Goal: Navigation & Orientation: Find specific page/section

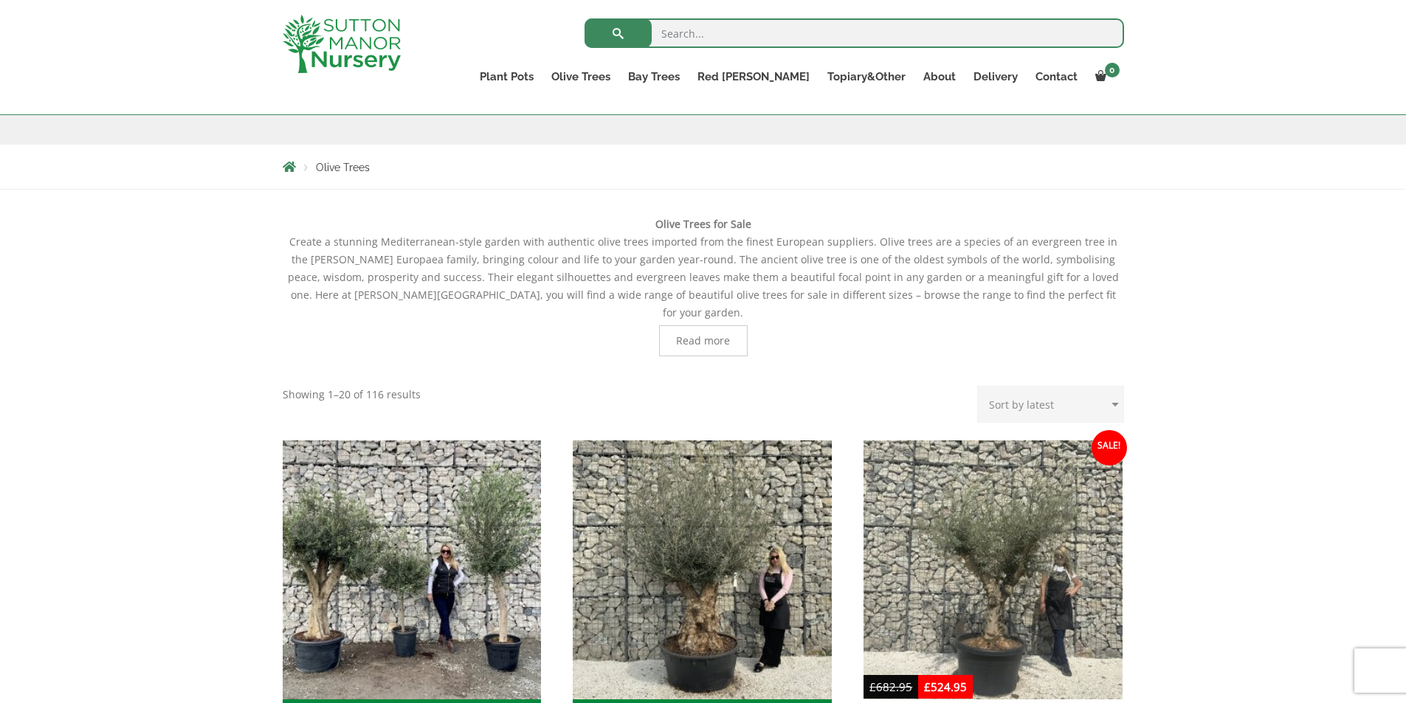
scroll to position [369, 0]
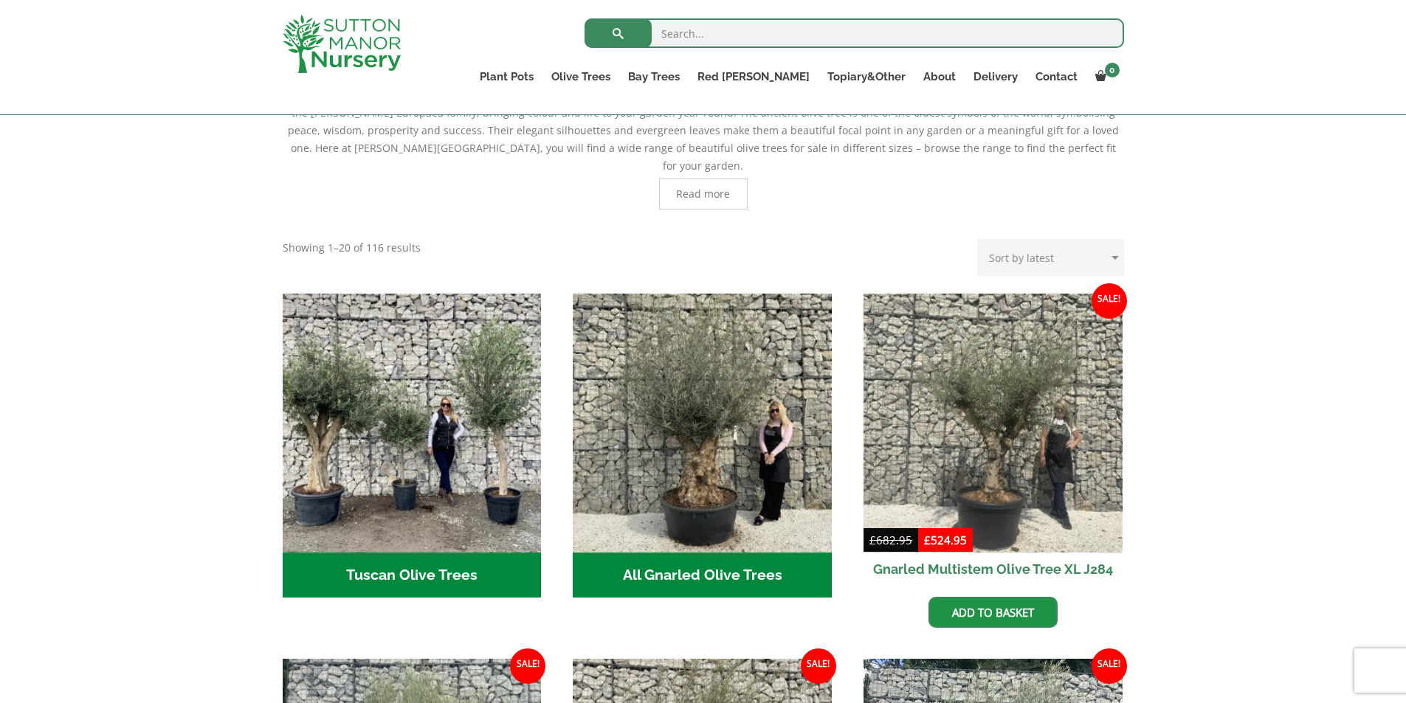
click at [718, 553] on h2 "All Gnarled Olive Trees (215)" at bounding box center [702, 576] width 259 height 46
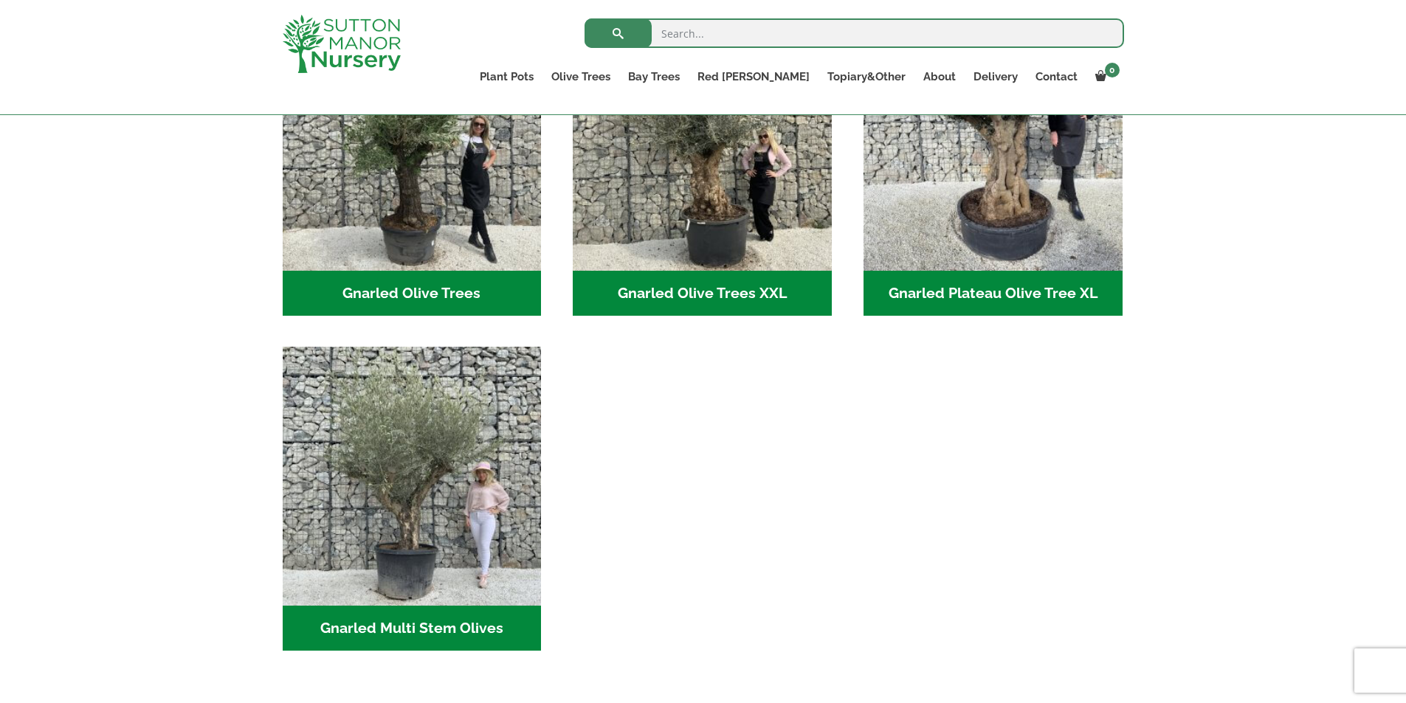
scroll to position [148, 0]
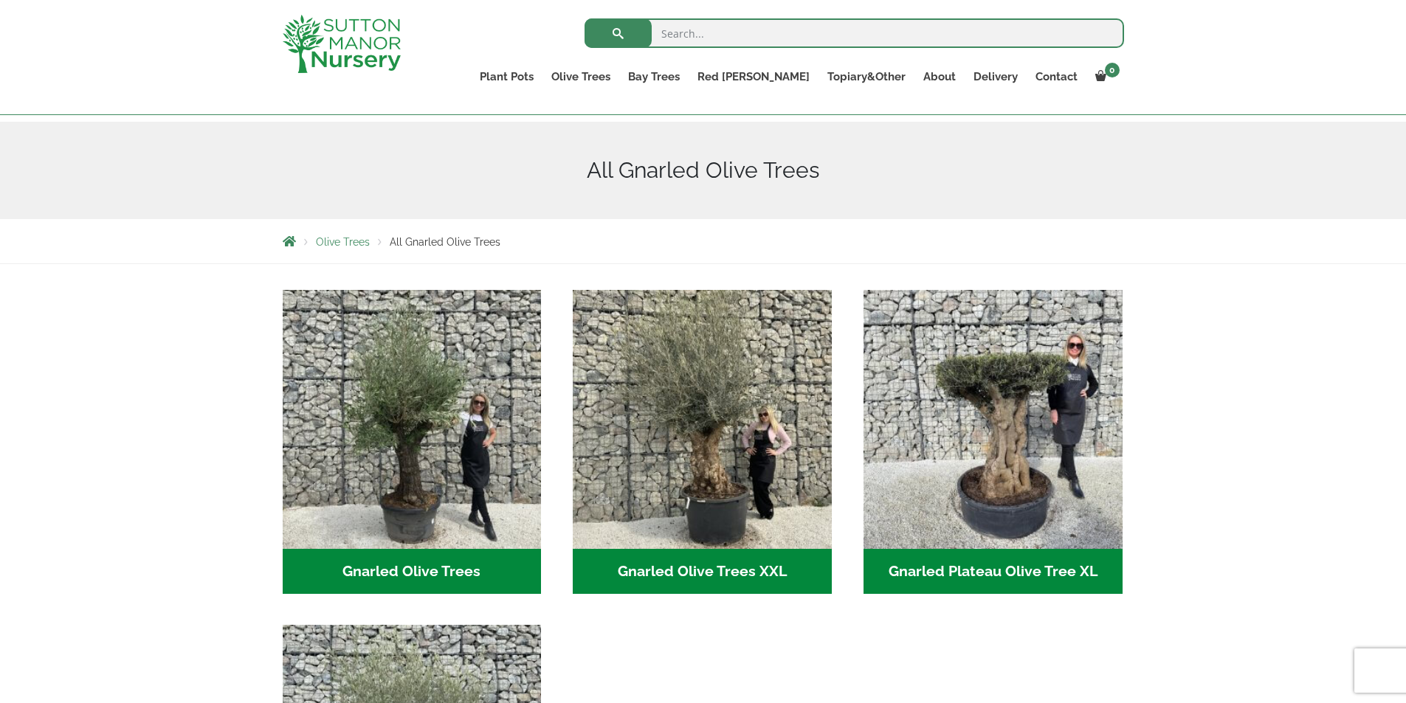
click at [708, 563] on h2 "Gnarled Olive Trees XXL (60)" at bounding box center [702, 572] width 259 height 46
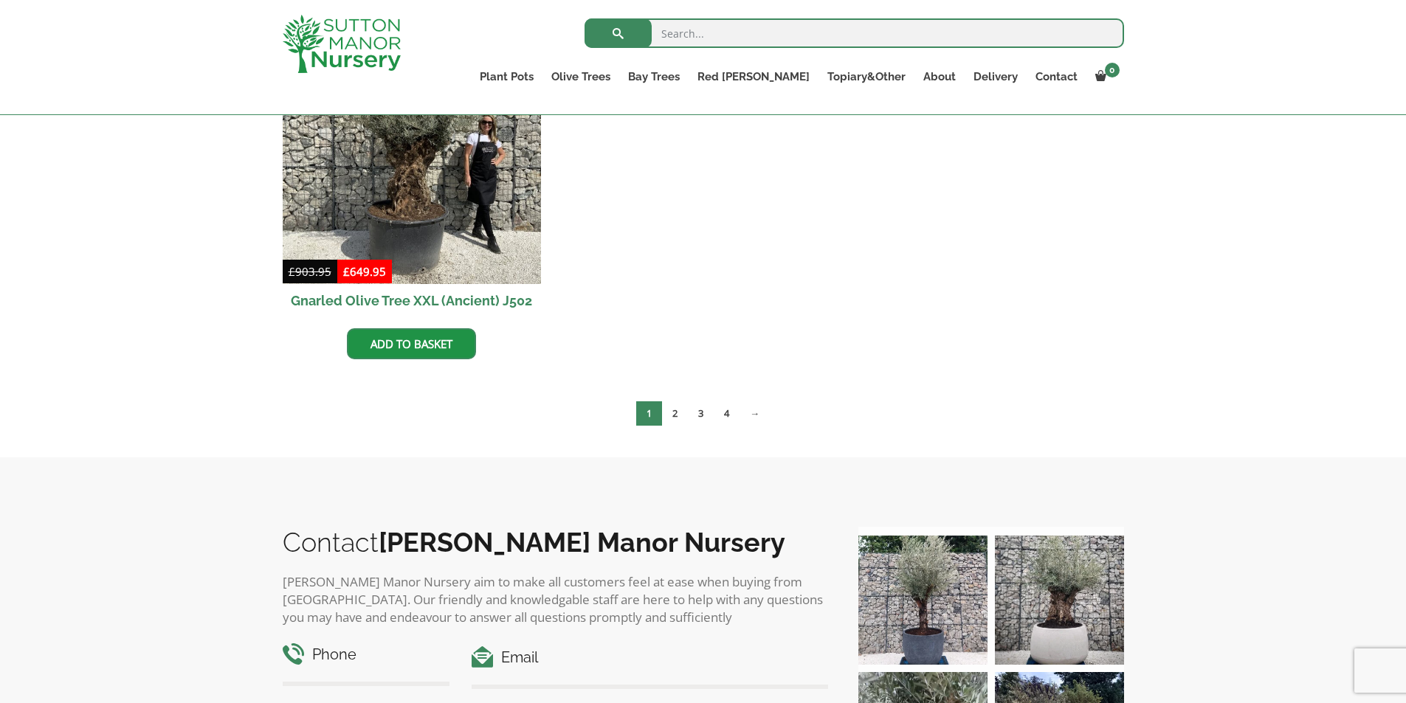
scroll to position [2657, 0]
click at [670, 402] on link "2" at bounding box center [675, 413] width 26 height 24
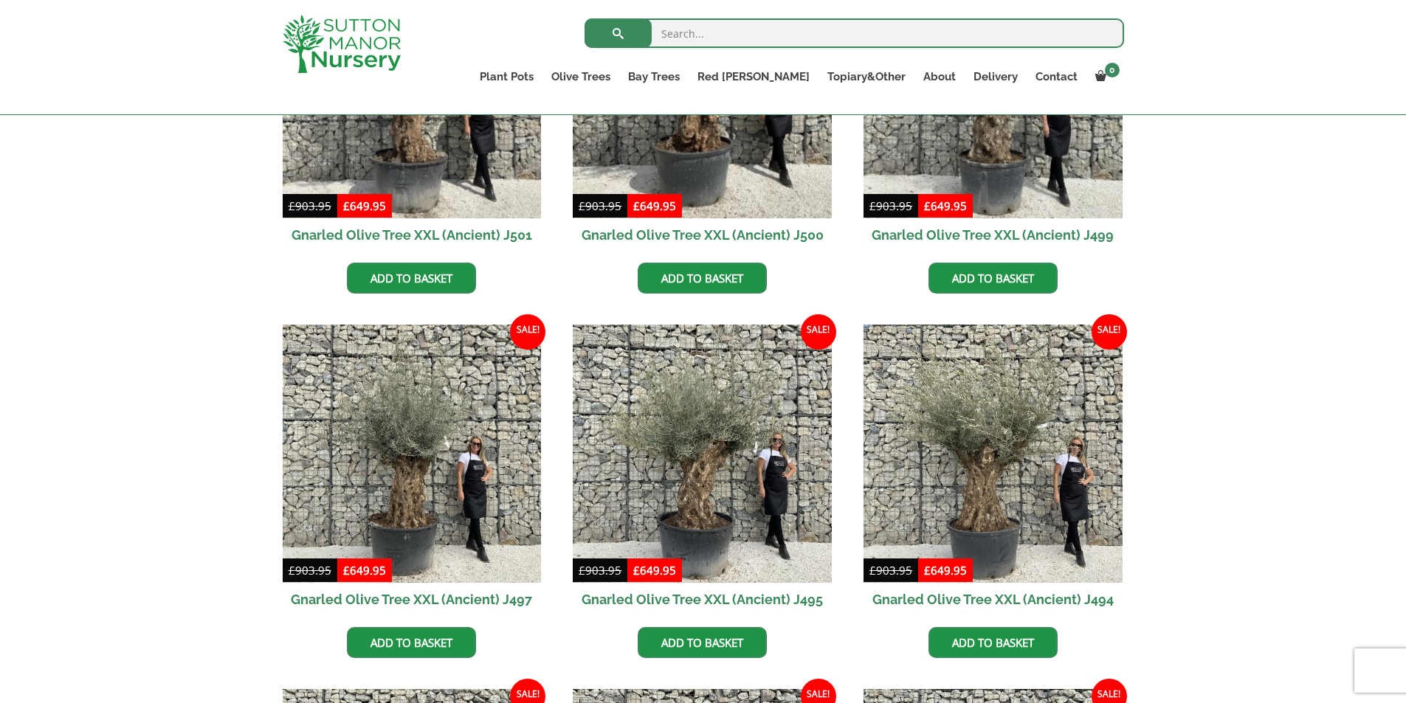
scroll to position [664, 0]
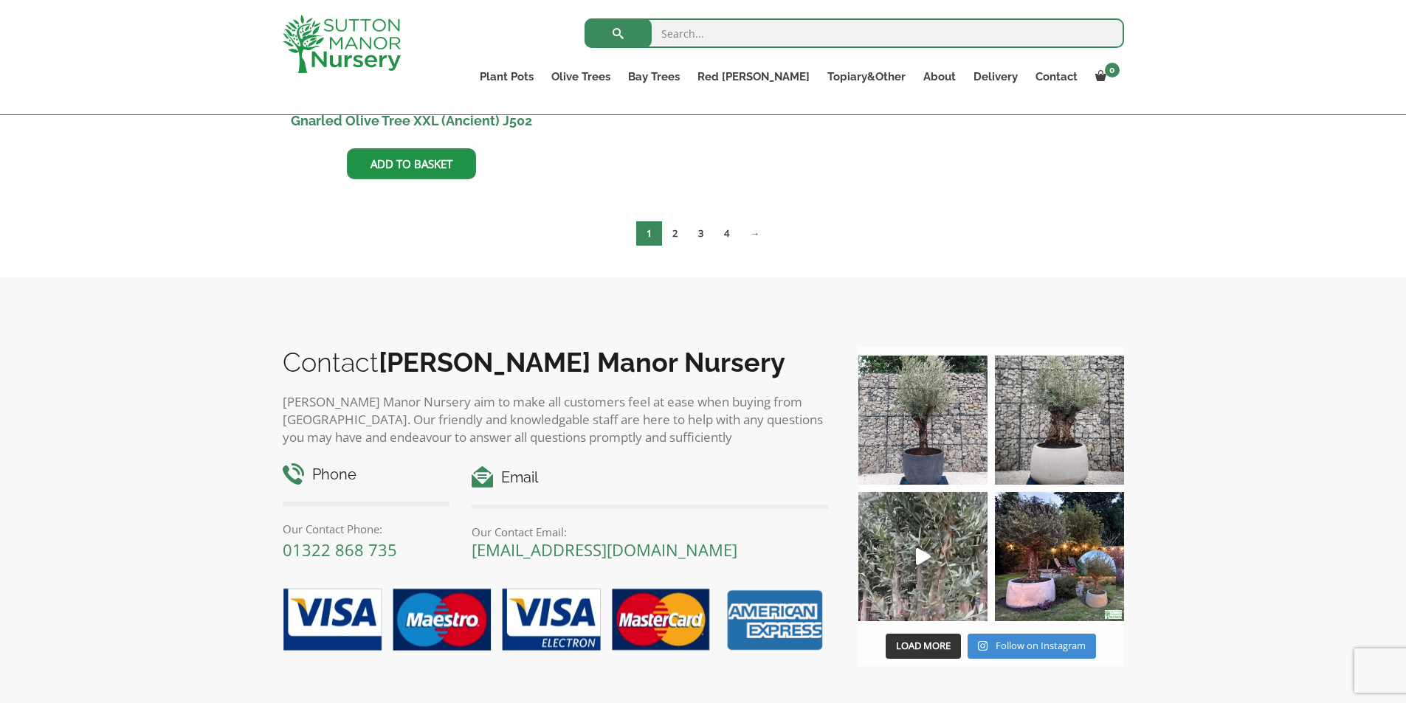
scroll to position [2879, 0]
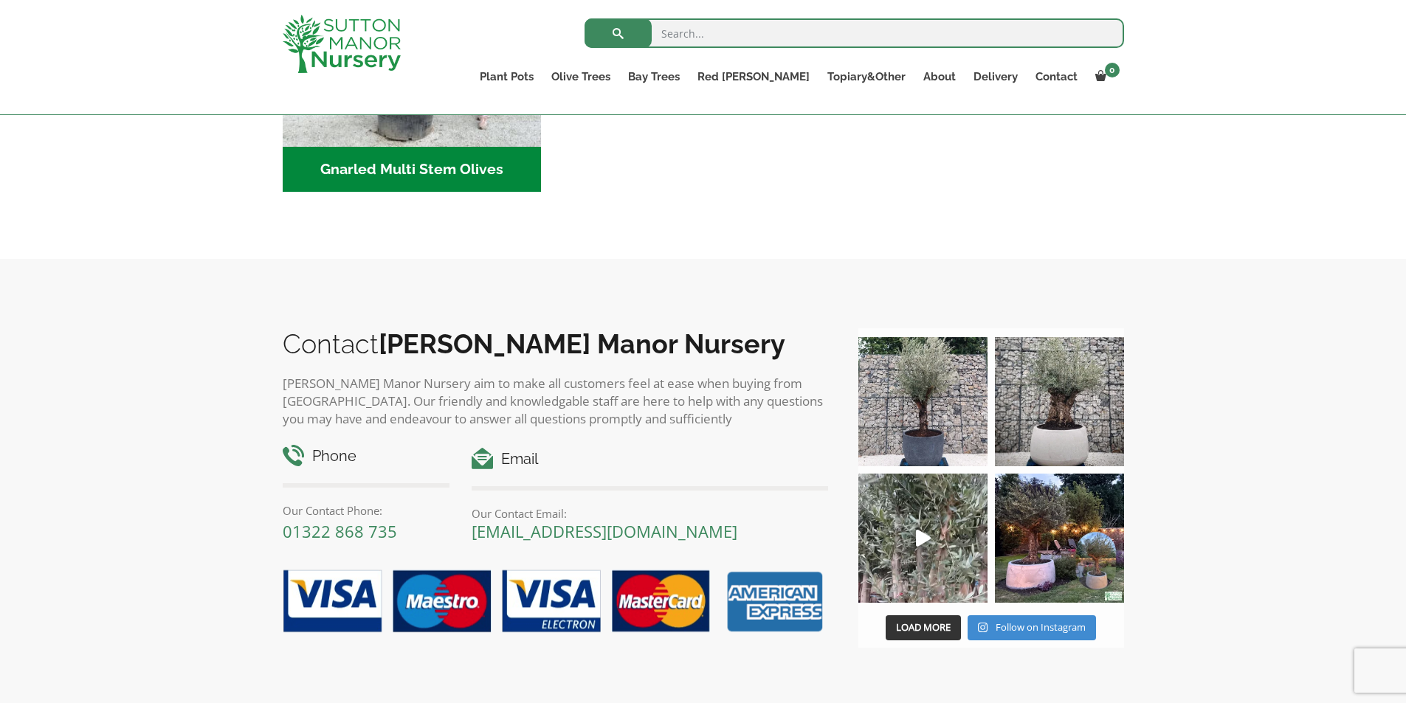
scroll to position [886, 0]
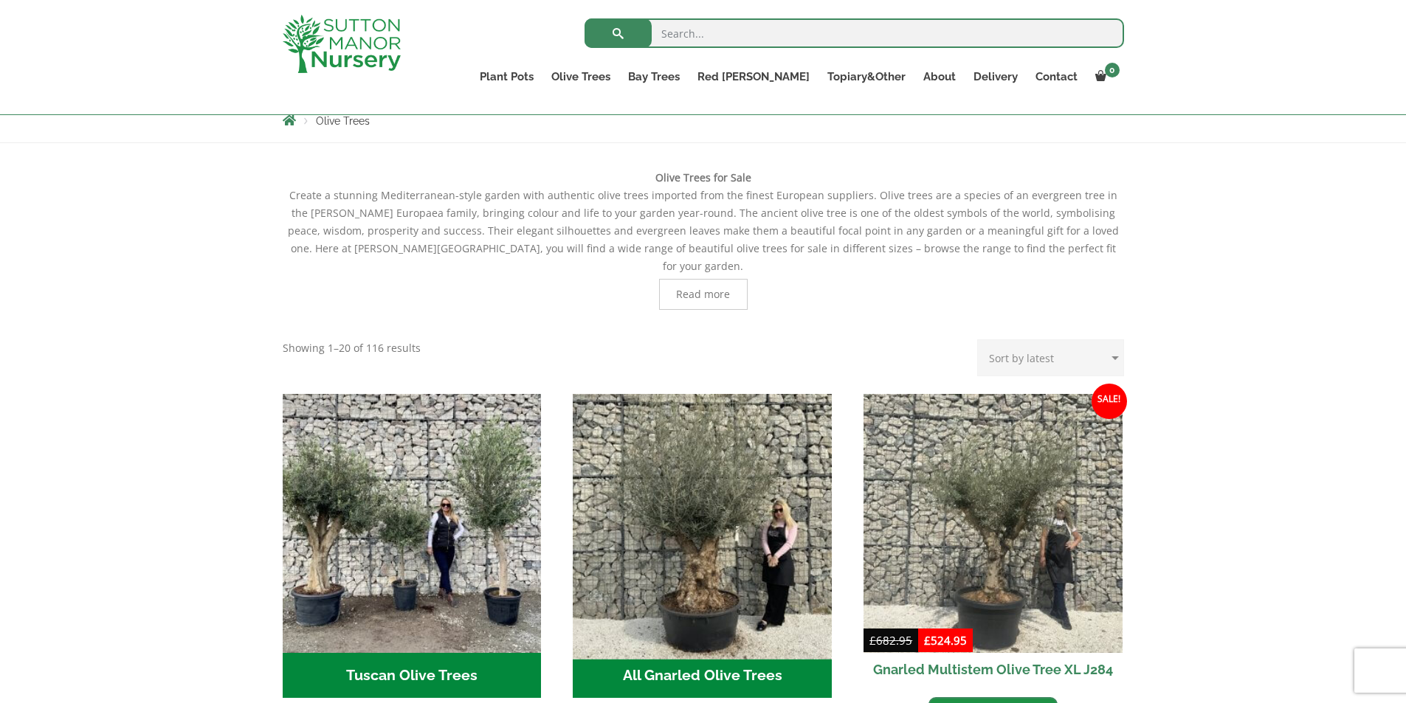
click at [715, 586] on img "Visit product category All Gnarled Olive Trees" at bounding box center [703, 524] width 272 height 272
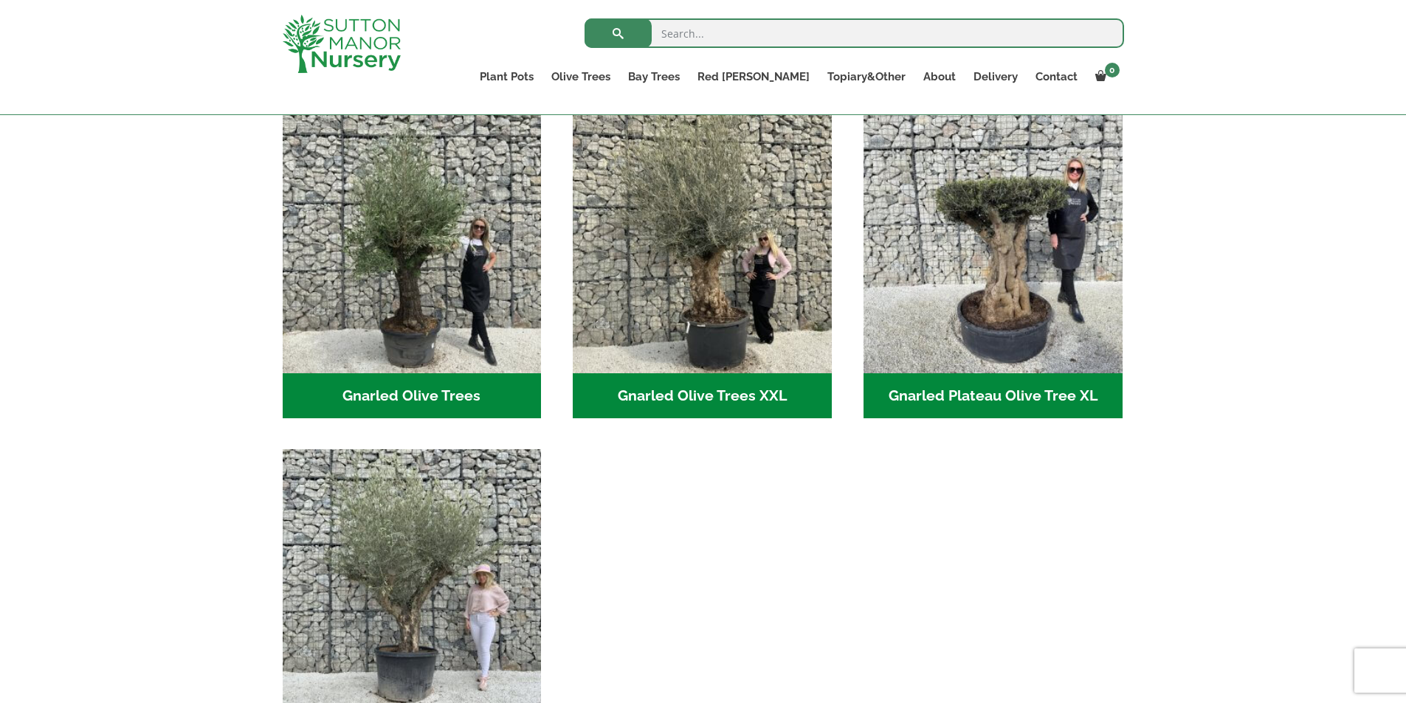
scroll to position [343, 0]
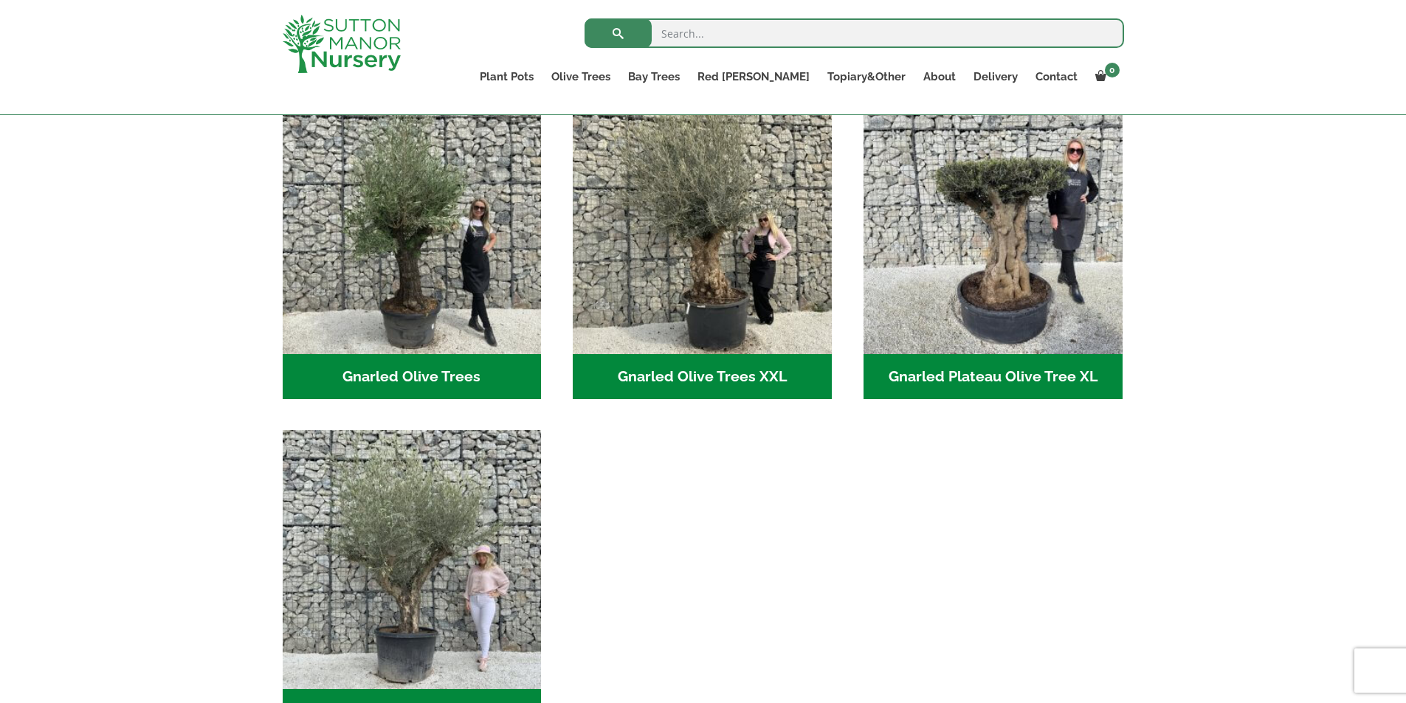
click at [669, 372] on h2 "Gnarled Olive Trees XXL (60)" at bounding box center [702, 377] width 259 height 46
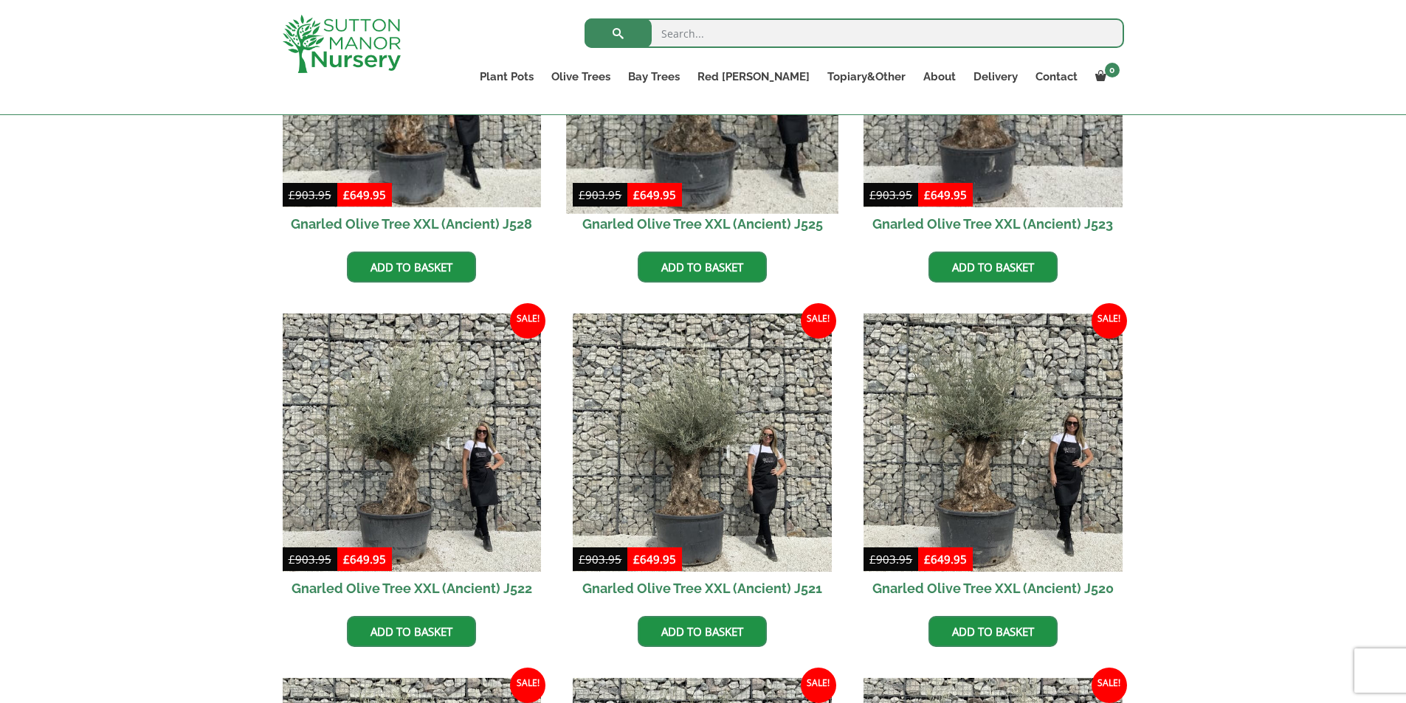
scroll to position [591, 0]
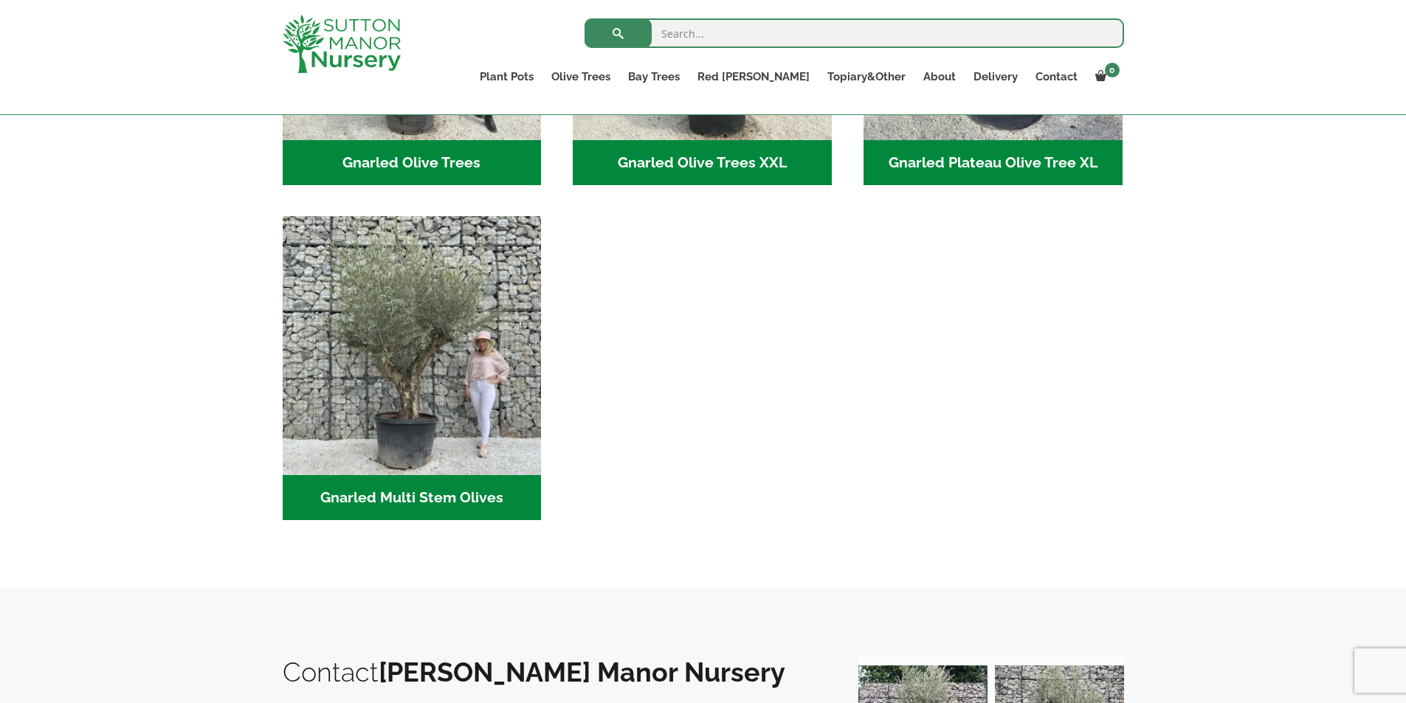
scroll to position [564, 0]
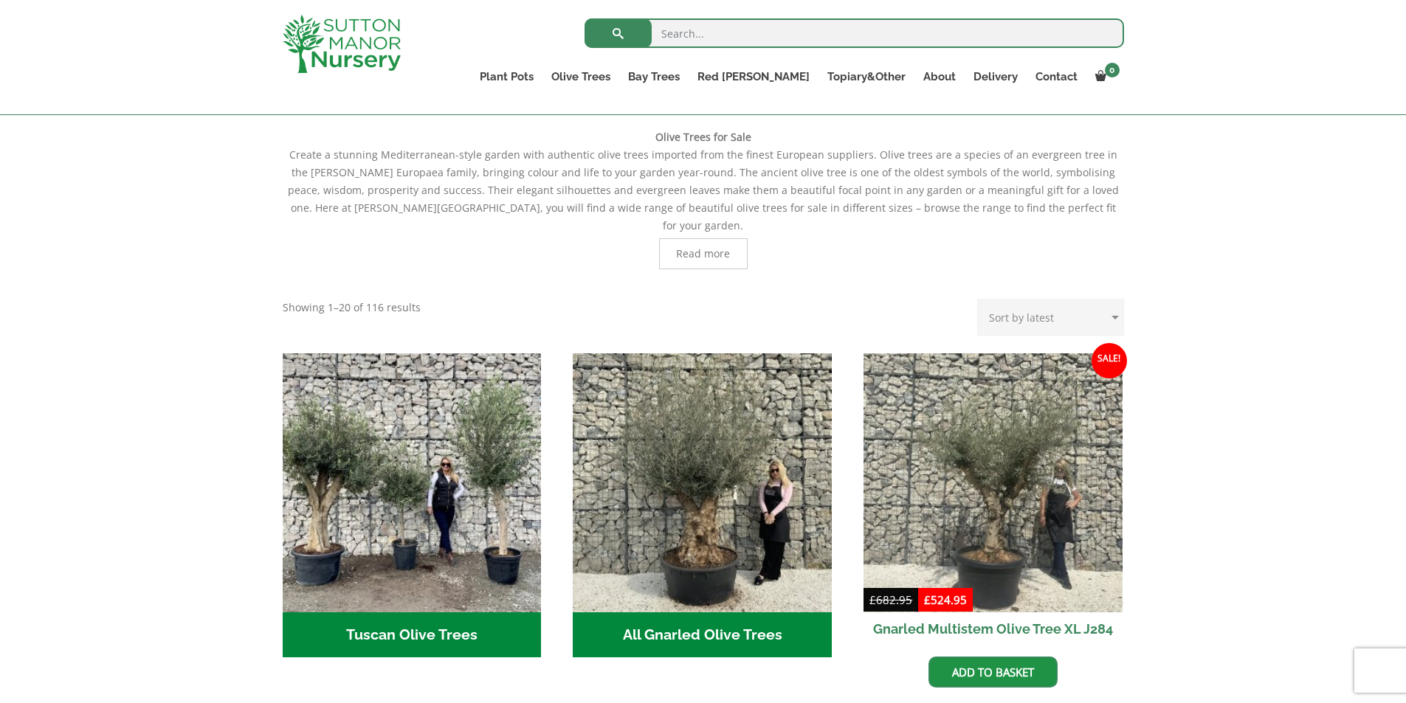
scroll to position [343, 0]
